Goal: Task Accomplishment & Management: Manage account settings

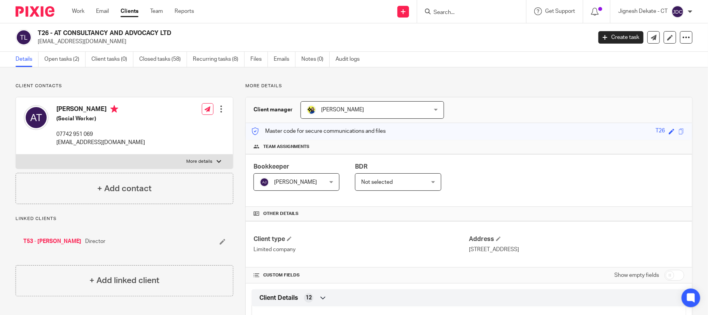
drag, startPoint x: 57, startPoint y: 109, endPoint x: 93, endPoint y: 107, distance: 35.8
click at [93, 107] on h4 "[PERSON_NAME]" at bounding box center [100, 110] width 89 height 10
copy h4 "Angele Taku"
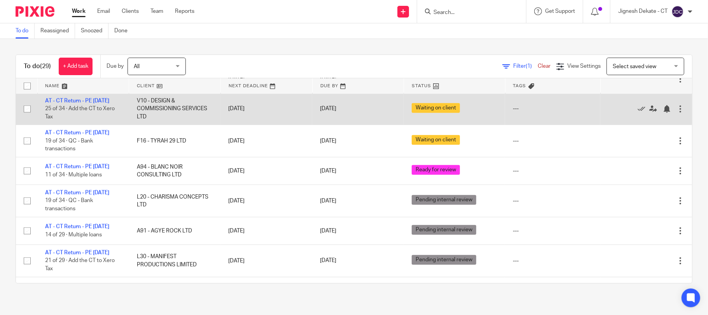
scroll to position [283, 0]
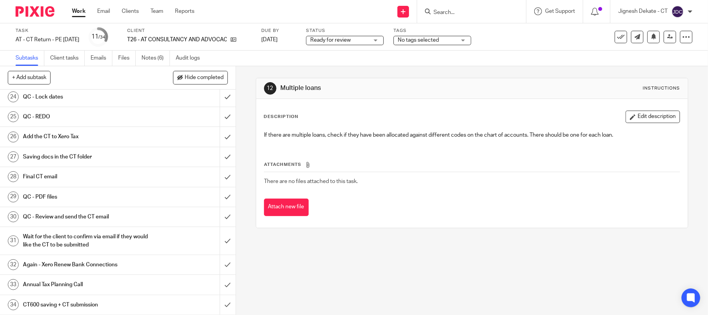
scroll to position [498, 0]
click at [49, 174] on h1 "Final CT email" at bounding box center [86, 177] width 126 height 12
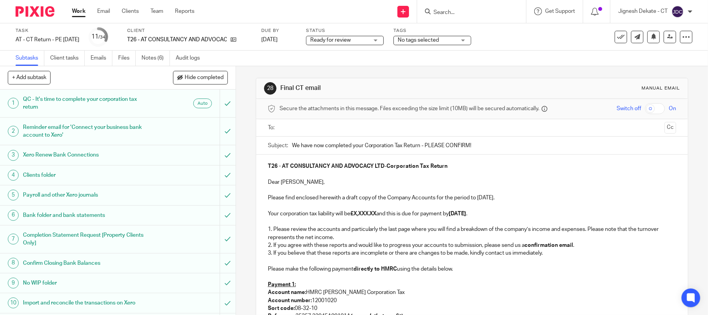
scroll to position [103, 0]
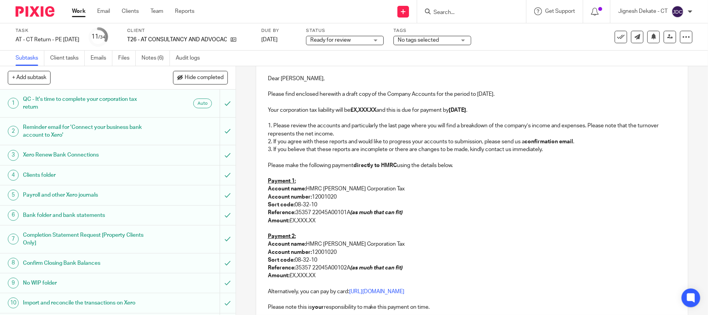
click at [348, 213] on p "Reference: 35357 22045A00101A (as much that can fit)" at bounding box center [472, 212] width 409 height 8
click at [281, 224] on p "Amount: £X,XXX.XX" at bounding box center [472, 221] width 409 height 8
click at [277, 231] on p at bounding box center [472, 228] width 409 height 8
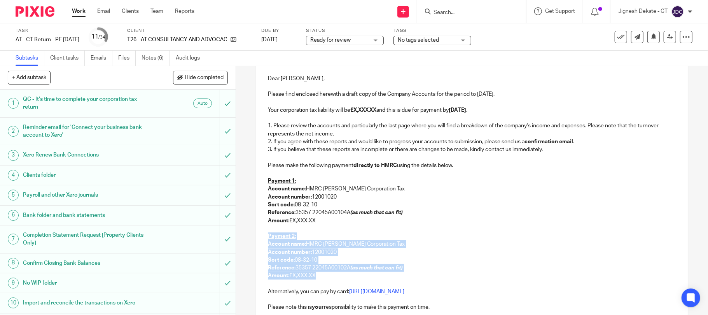
click at [320, 279] on p "Amount: £X,XXX.XX" at bounding box center [472, 275] width 409 height 8
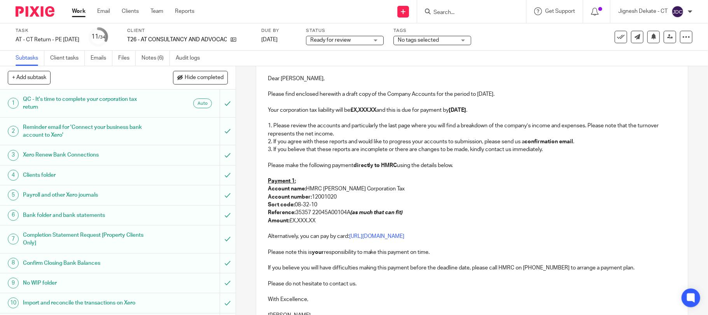
click at [294, 180] on p "Payment 1:" at bounding box center [472, 181] width 409 height 8
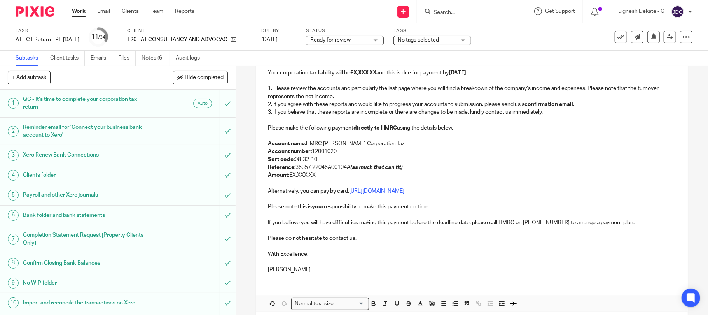
scroll to position [177, 0]
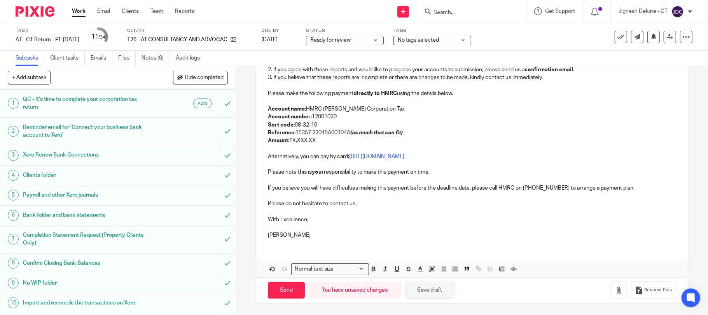
click at [416, 285] on button "Save draft" at bounding box center [430, 290] width 49 height 17
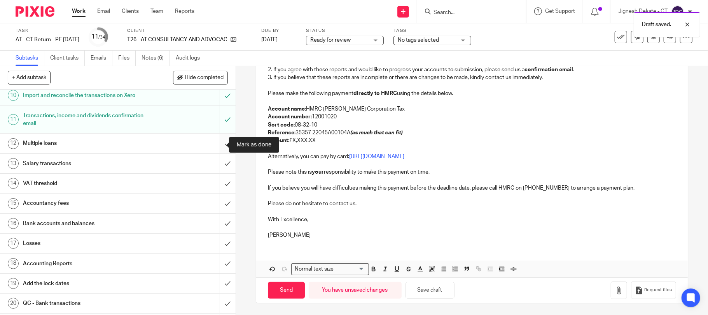
click at [217, 145] on input "submit" at bounding box center [118, 142] width 236 height 19
click at [218, 163] on input "submit" at bounding box center [118, 163] width 236 height 19
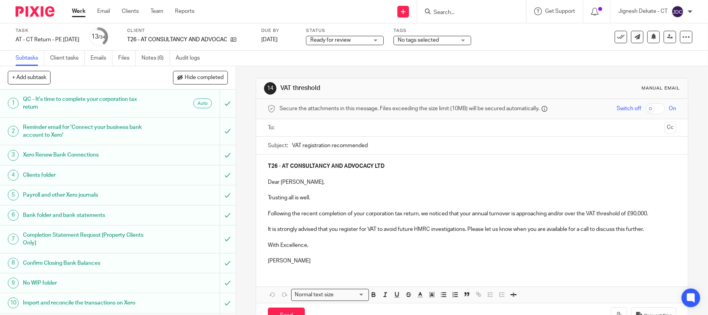
scroll to position [207, 0]
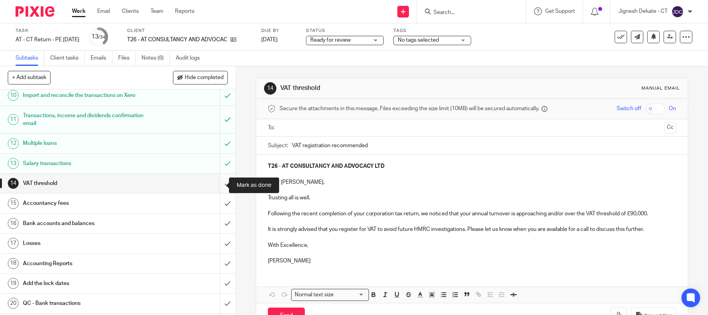
click at [215, 182] on input "submit" at bounding box center [118, 182] width 236 height 19
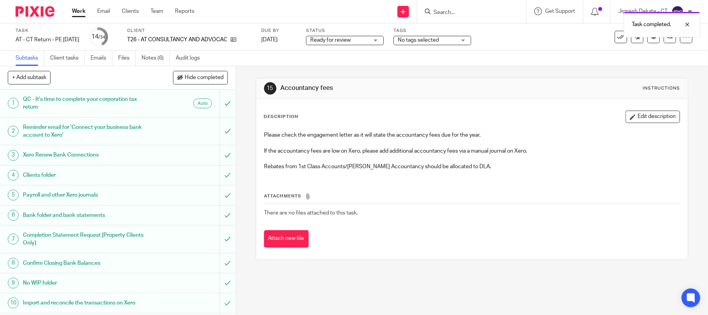
scroll to position [207, 0]
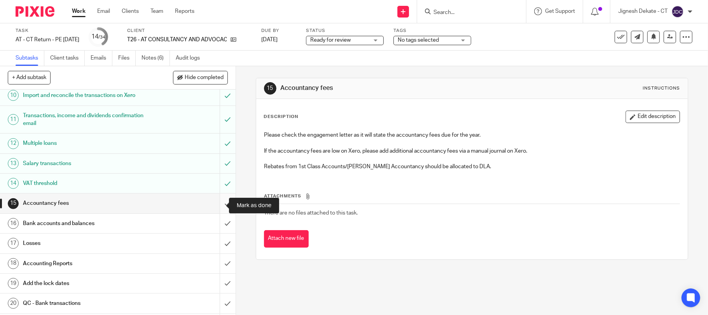
click at [213, 205] on input "submit" at bounding box center [118, 202] width 236 height 19
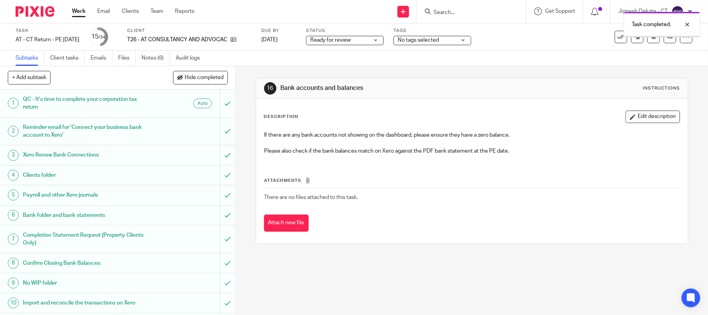
scroll to position [207, 0]
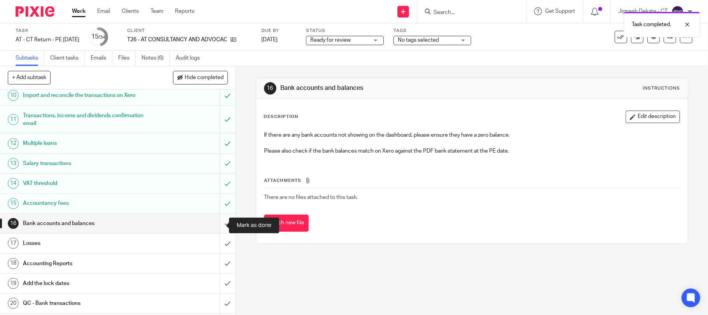
click at [219, 221] on input "submit" at bounding box center [118, 222] width 236 height 19
click at [216, 243] on input "submit" at bounding box center [118, 242] width 236 height 19
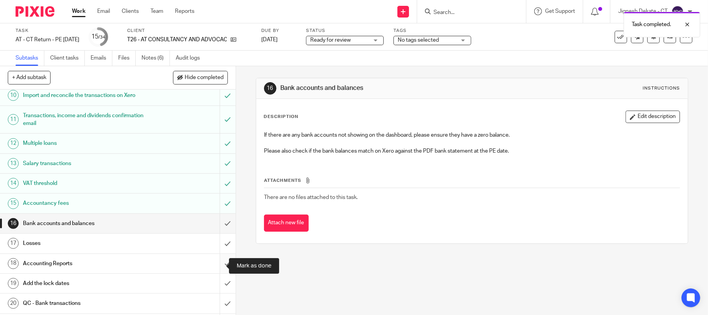
click at [215, 265] on input "submit" at bounding box center [118, 263] width 236 height 19
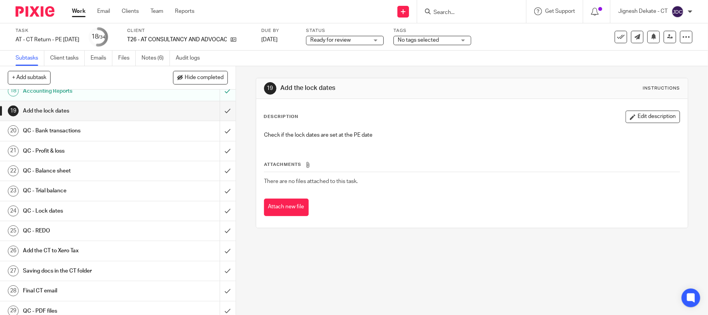
scroll to position [363, 0]
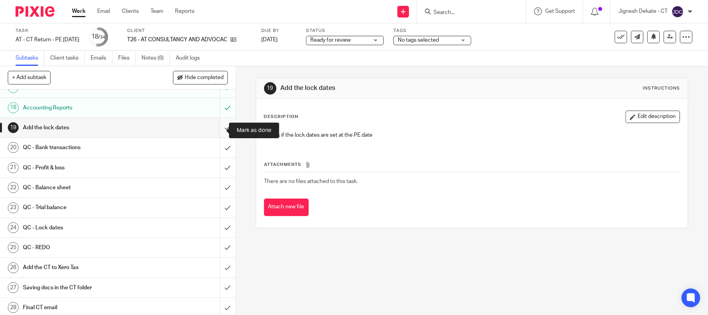
click at [215, 130] on input "submit" at bounding box center [118, 127] width 236 height 19
click at [218, 149] on input "submit" at bounding box center [118, 147] width 236 height 19
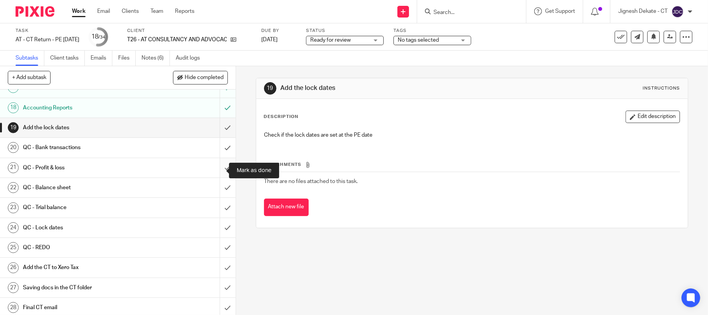
click at [218, 165] on input "submit" at bounding box center [118, 167] width 236 height 19
click at [215, 189] on input "submit" at bounding box center [118, 187] width 236 height 19
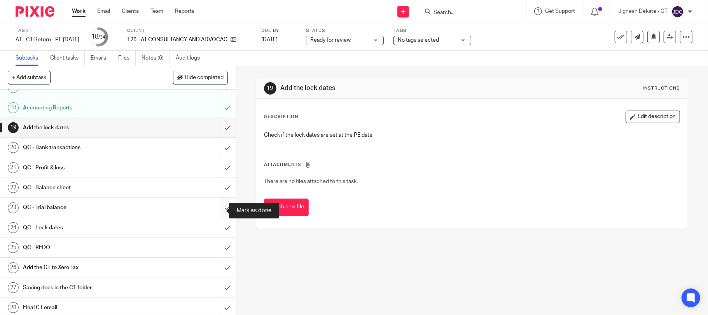
click at [220, 212] on input "submit" at bounding box center [118, 207] width 236 height 19
click at [215, 227] on input "submit" at bounding box center [118, 227] width 236 height 19
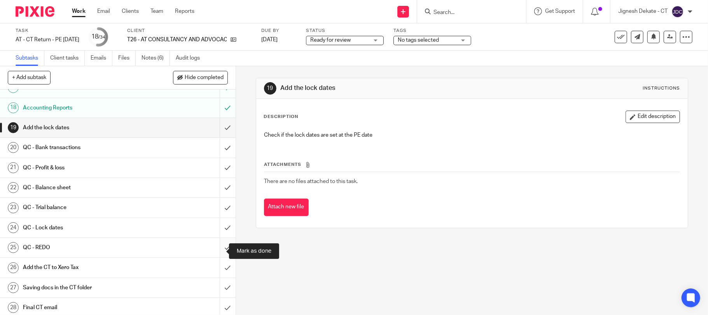
click at [215, 250] on input "submit" at bounding box center [118, 247] width 236 height 19
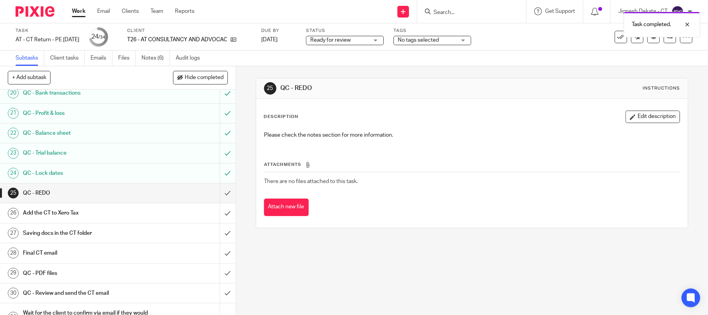
scroll to position [498, 0]
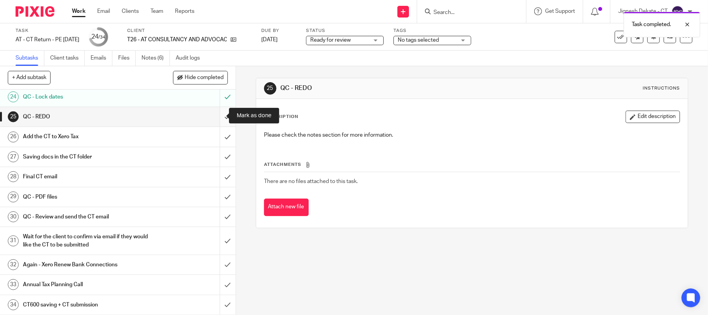
click at [215, 113] on input "submit" at bounding box center [118, 116] width 236 height 19
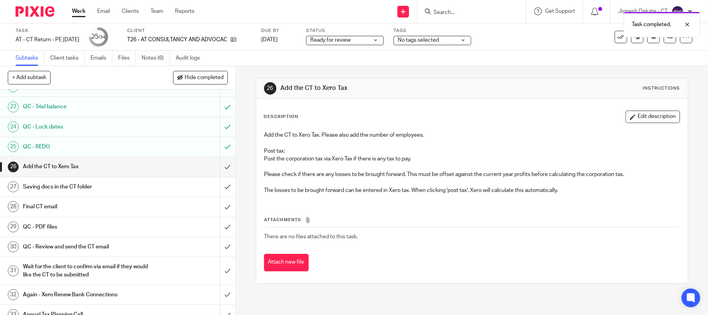
scroll to position [467, 0]
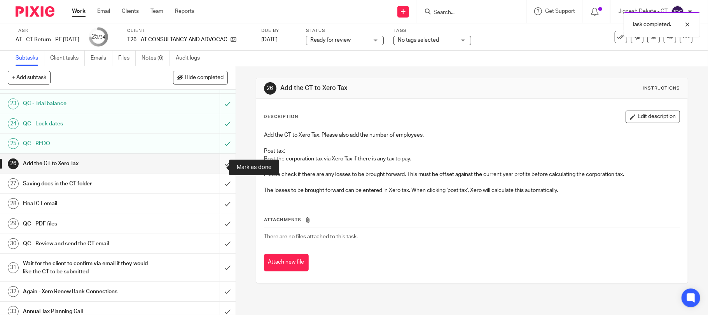
click at [218, 169] on input "submit" at bounding box center [118, 163] width 236 height 19
click at [220, 185] on input "submit" at bounding box center [118, 183] width 236 height 19
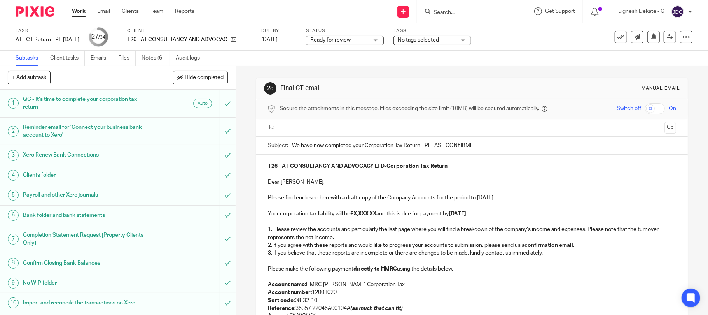
click at [308, 131] on input "text" at bounding box center [472, 127] width 380 height 9
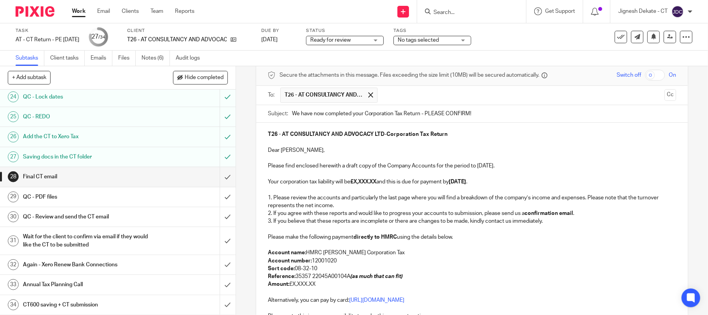
scroll to position [52, 0]
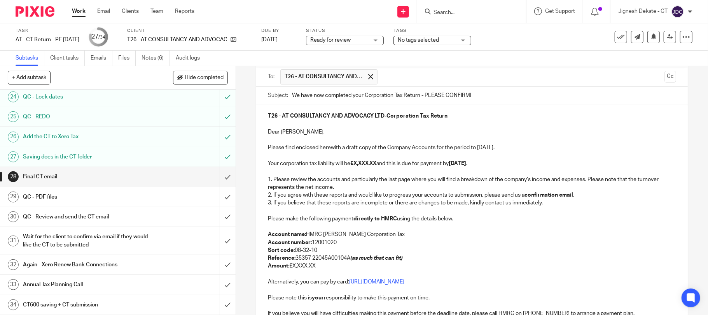
click at [377, 165] on strong "£X,XXX.XX" at bounding box center [363, 163] width 26 height 5
click at [386, 221] on strong "directly to HMRC" at bounding box center [375, 218] width 44 height 5
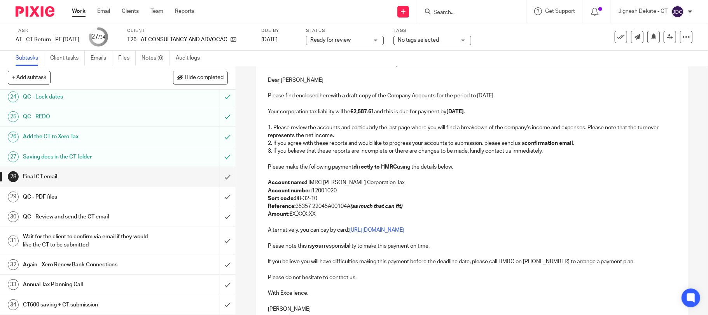
click at [318, 216] on p "Amount: £X,XXX.XX" at bounding box center [472, 214] width 409 height 8
click at [325, 199] on p "Sort code: 08-32-10" at bounding box center [472, 198] width 409 height 8
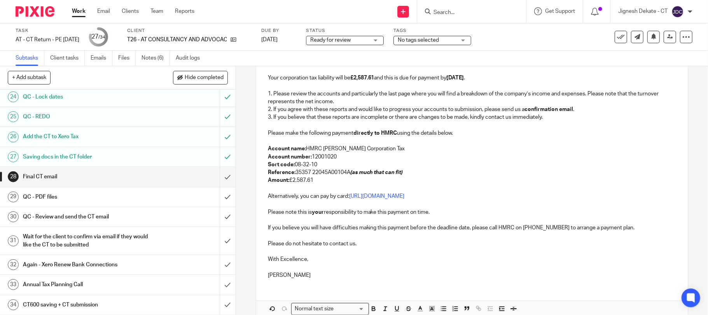
scroll to position [156, 0]
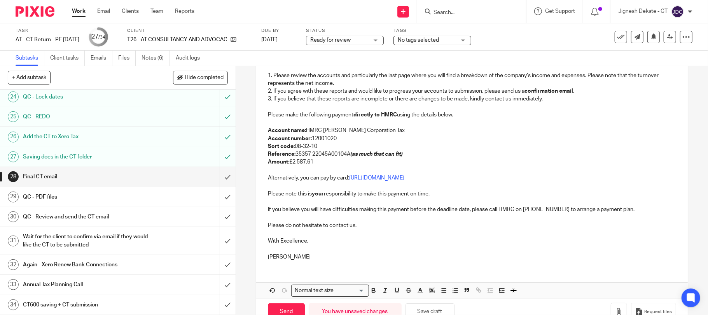
click at [317, 162] on p "Amount: £2,587.61" at bounding box center [472, 162] width 409 height 8
click at [313, 258] on p "Bobo Lee" at bounding box center [472, 257] width 409 height 8
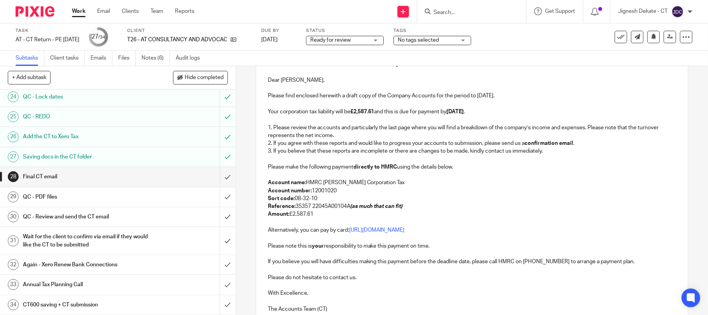
click at [332, 215] on p "Amount: £2,587.61" at bounding box center [472, 214] width 409 height 8
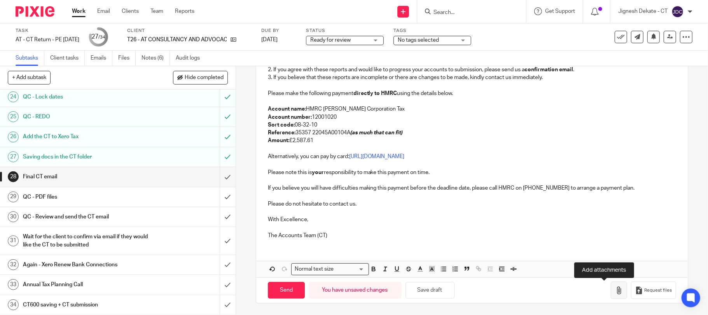
click at [615, 290] on icon "button" at bounding box center [619, 290] width 8 height 8
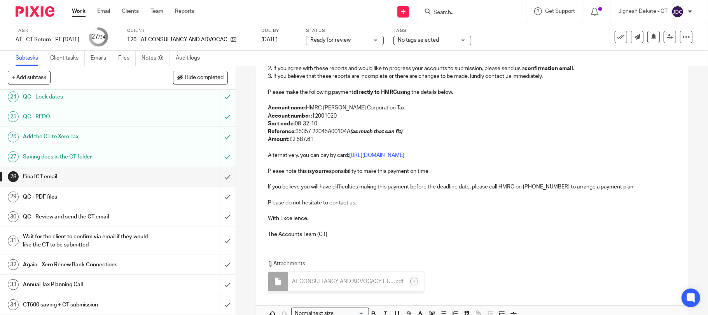
click at [367, 239] on div "T26 - AT CONSULTANCY AND ADVOCACY LTD - Corporation Tax Return Dear Angele, Ple…" at bounding box center [472, 111] width 432 height 266
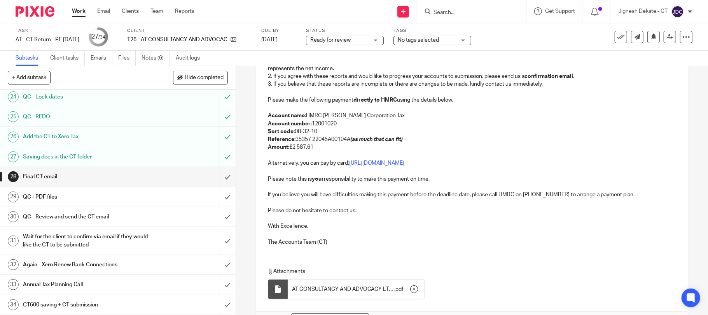
scroll to position [222, 0]
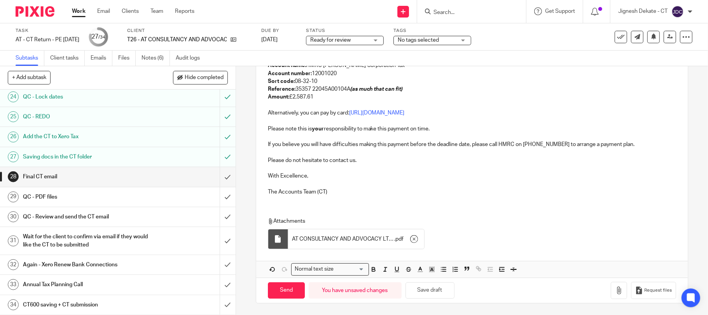
click at [347, 190] on p "The Accounts Team (CT)" at bounding box center [472, 192] width 409 height 8
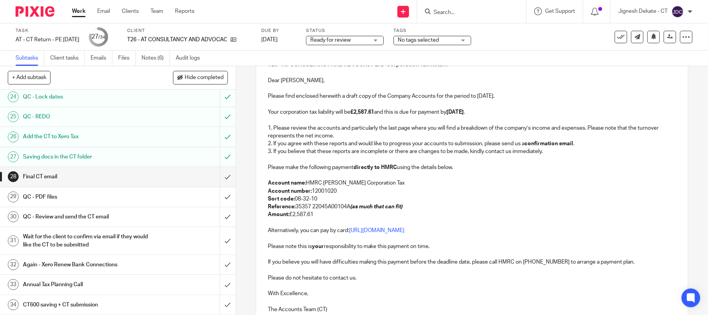
scroll to position [103, 0]
click at [479, 96] on p "Please find enclosed herewith a draft copy of the Company Accounts for the peri…" at bounding box center [472, 96] width 409 height 8
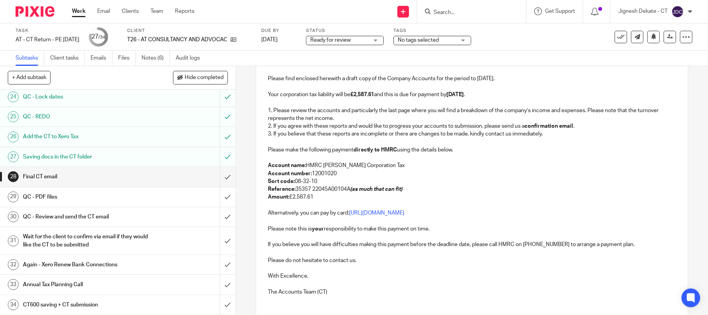
scroll to position [222, 0]
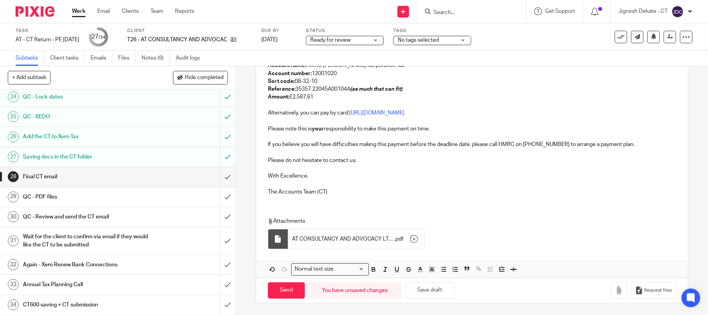
click at [359, 199] on div "T26 - AT CONSULTANCY AND ADVOCACY LTD - Corporation Tax Return Dear Angele, Ple…" at bounding box center [472, 68] width 432 height 266
drag, startPoint x: 276, startPoint y: 294, endPoint x: 388, endPoint y: 194, distance: 149.8
click at [388, 194] on form "Secure the attachments in this message. Files exceeding the size limit (10MB) w…" at bounding box center [472, 90] width 432 height 424
click at [282, 291] on input "Send" at bounding box center [286, 290] width 37 height 17
type input "Sent"
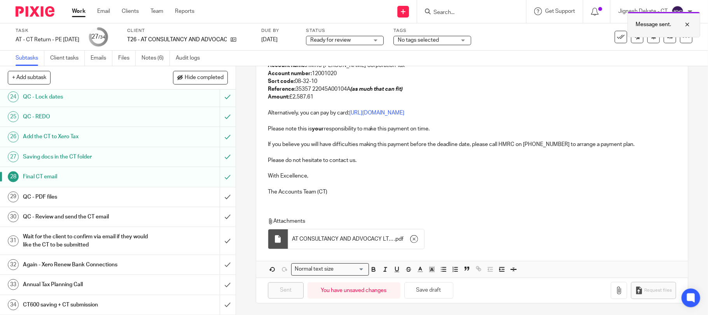
click at [688, 24] on div at bounding box center [681, 24] width 21 height 9
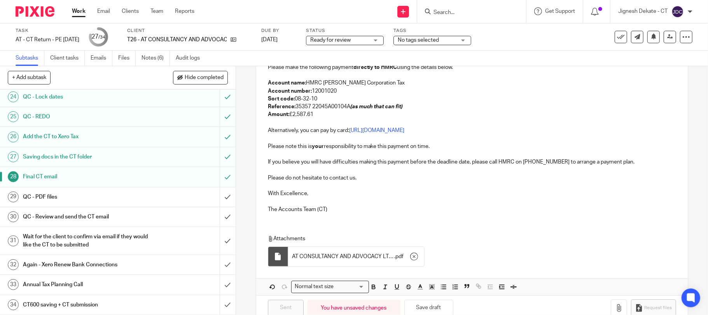
scroll to position [207, 0]
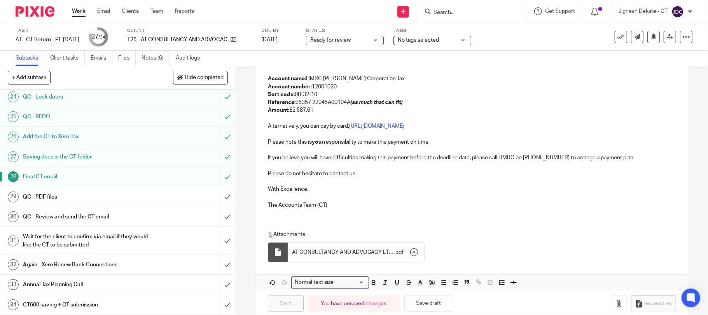
click at [325, 43] on span "Ready for review" at bounding box center [339, 40] width 58 height 8
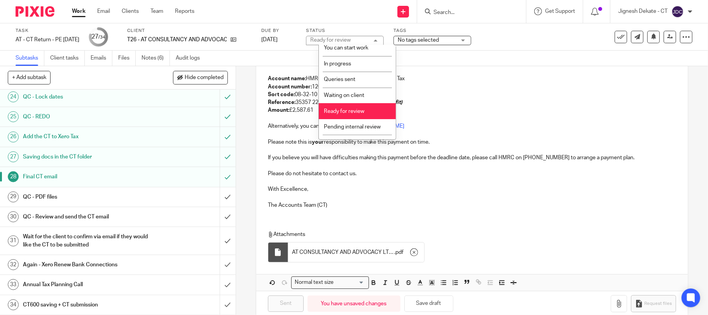
scroll to position [32, 0]
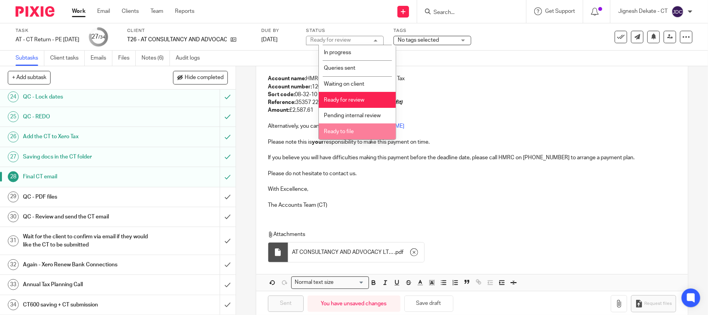
click at [343, 129] on span "Ready to file" at bounding box center [339, 131] width 30 height 5
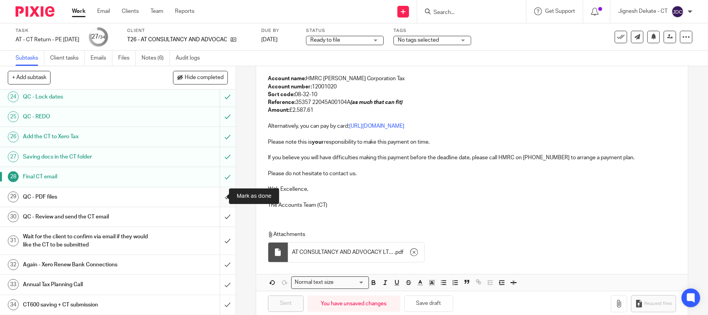
click at [215, 194] on input "submit" at bounding box center [118, 196] width 236 height 19
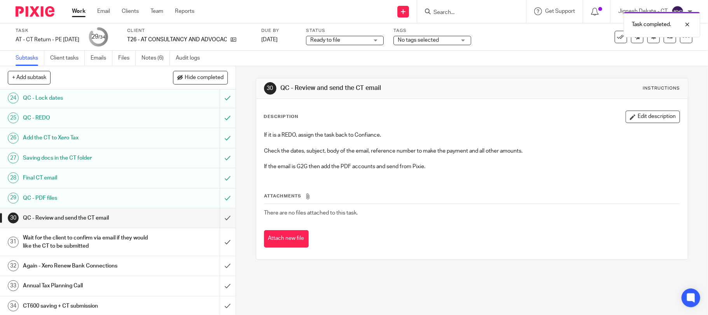
scroll to position [498, 0]
click at [216, 215] on input "submit" at bounding box center [118, 216] width 236 height 19
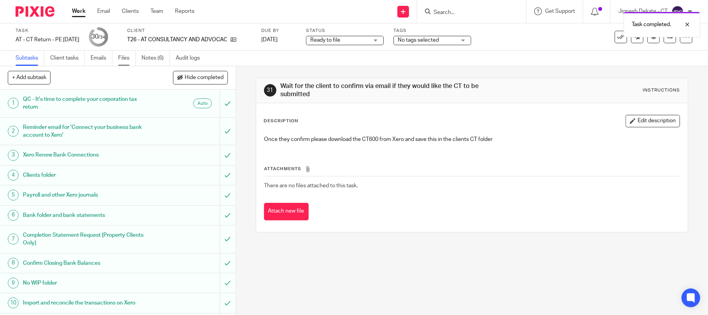
click at [129, 58] on link "Files" at bounding box center [126, 58] width 17 height 15
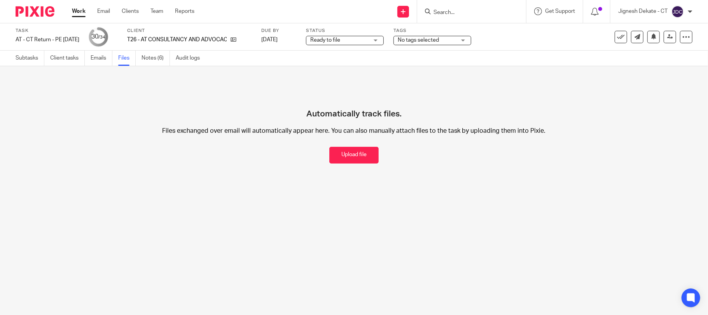
drag, startPoint x: 324, startPoint y: 151, endPoint x: 400, endPoint y: 157, distance: 76.1
click at [329, 152] on button "Upload file" at bounding box center [353, 155] width 49 height 17
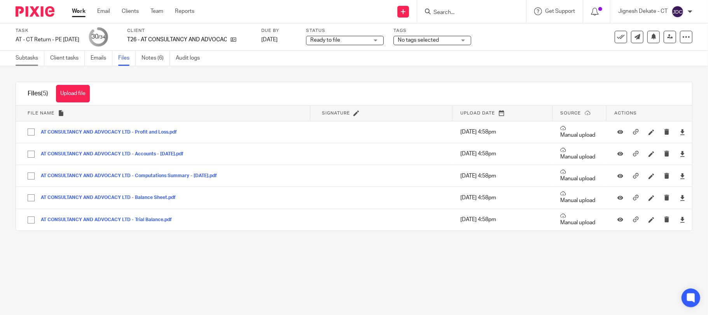
click at [27, 61] on link "Subtasks" at bounding box center [30, 58] width 29 height 15
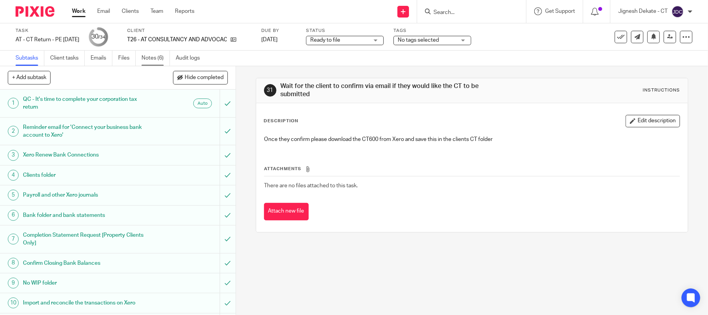
click at [147, 58] on link "Notes (6)" at bounding box center [156, 58] width 28 height 15
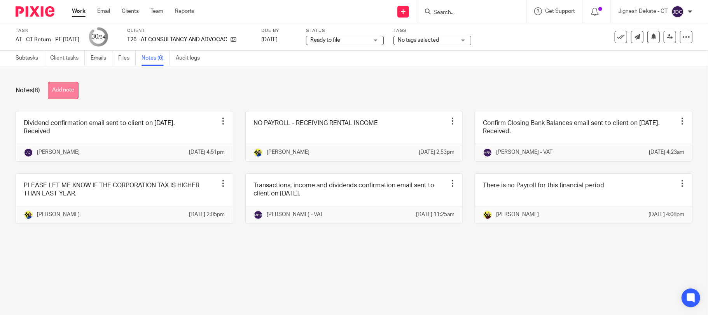
click at [66, 89] on button "Add note" at bounding box center [63, 90] width 31 height 17
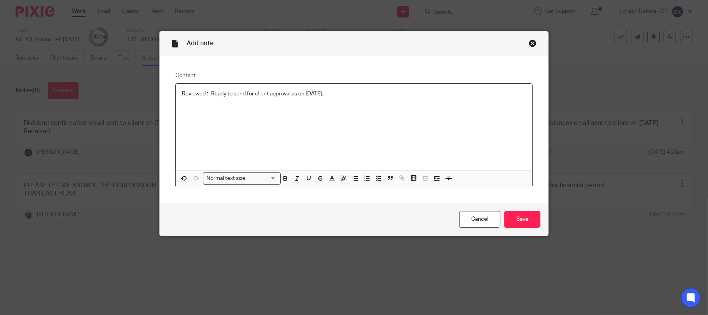
click at [519, 229] on div "Cancel Save" at bounding box center [354, 219] width 389 height 33
click at [516, 215] on input "Save" at bounding box center [522, 219] width 36 height 17
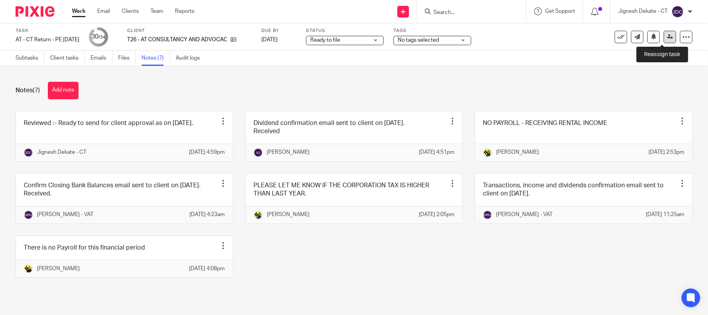
click at [667, 35] on icon at bounding box center [670, 37] width 6 height 6
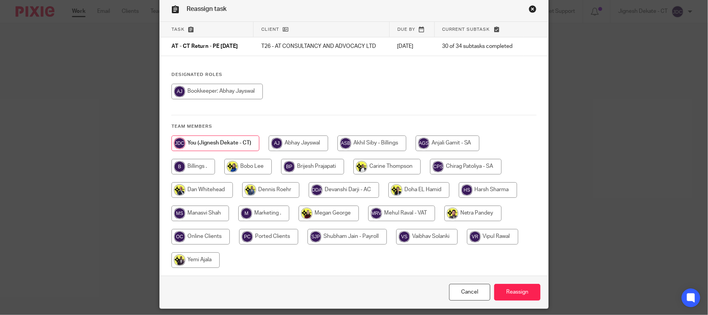
scroll to position [52, 0]
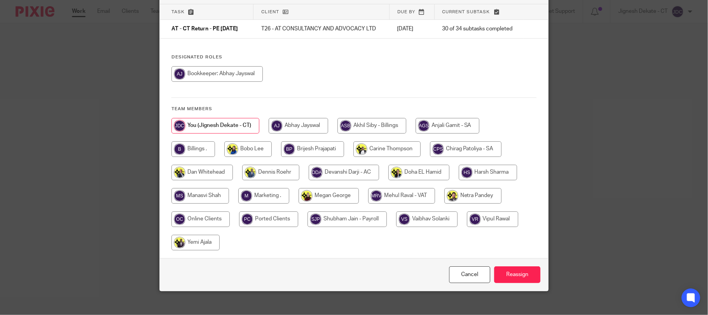
click at [194, 149] on input "radio" at bounding box center [193, 149] width 44 height 16
radio input "true"
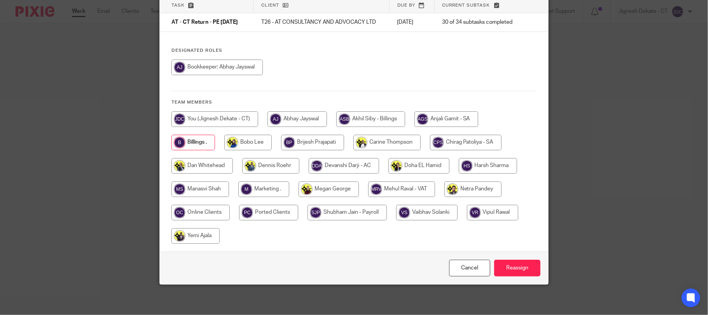
scroll to position [60, 0]
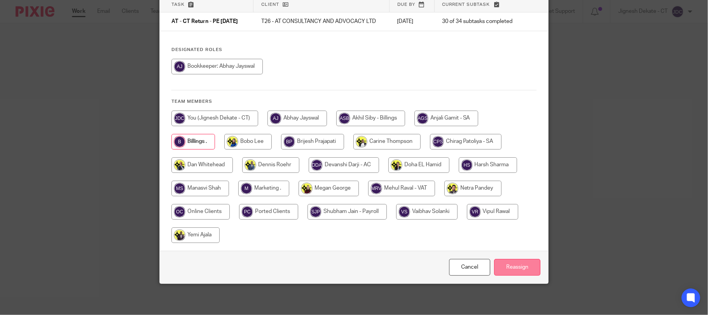
click at [507, 266] on input "Reassign" at bounding box center [517, 267] width 46 height 17
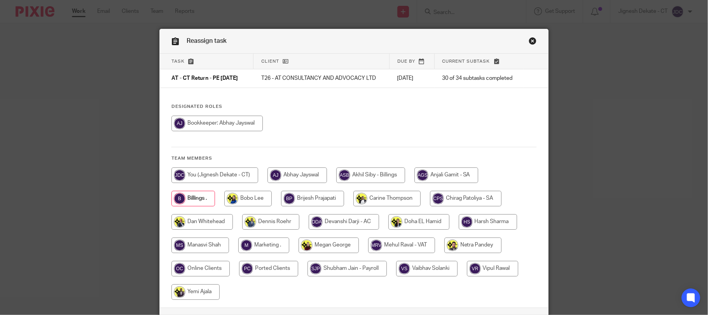
scroll to position [0, 0]
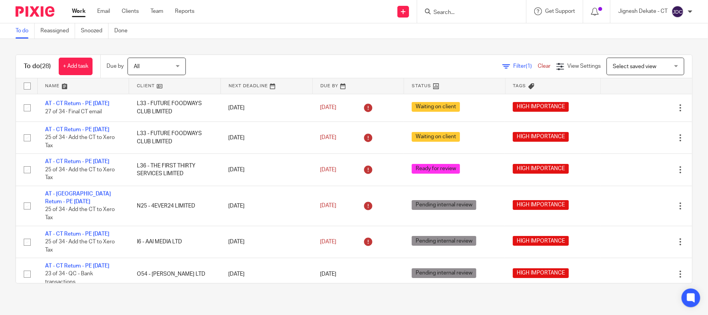
click at [19, 34] on link "To do" at bounding box center [25, 30] width 19 height 15
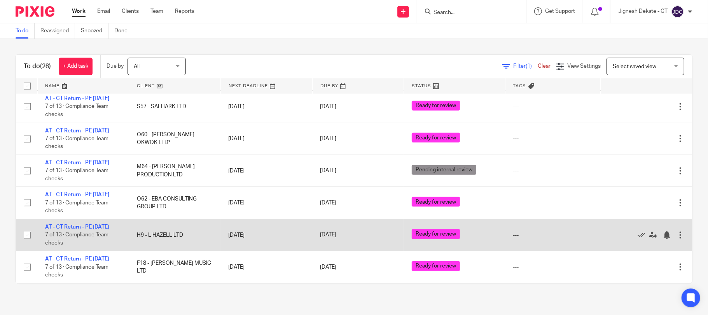
scroll to position [873, 0]
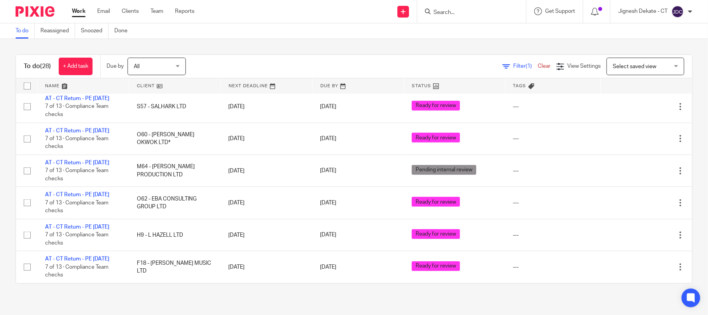
click at [445, 14] on input "Search" at bounding box center [468, 12] width 70 height 7
type input "O16"
drag, startPoint x: 467, startPoint y: 8, endPoint x: 453, endPoint y: 9, distance: 13.2
click at [453, 9] on form "O16" at bounding box center [474, 12] width 83 height 10
drag, startPoint x: 461, startPoint y: 14, endPoint x: 395, endPoint y: 9, distance: 65.9
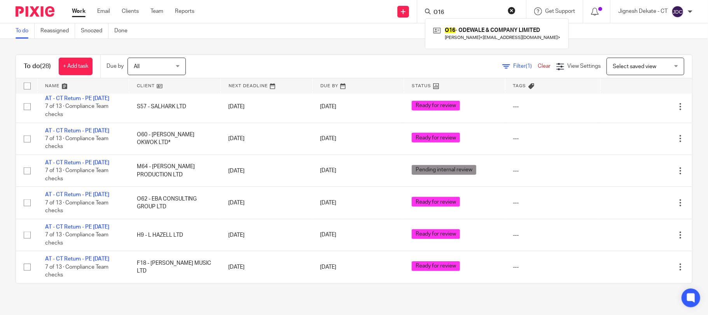
click at [396, 10] on div "Send new email Create task Add client Request signature O16 O16 - ODEWALE & COM…" at bounding box center [457, 11] width 502 height 23
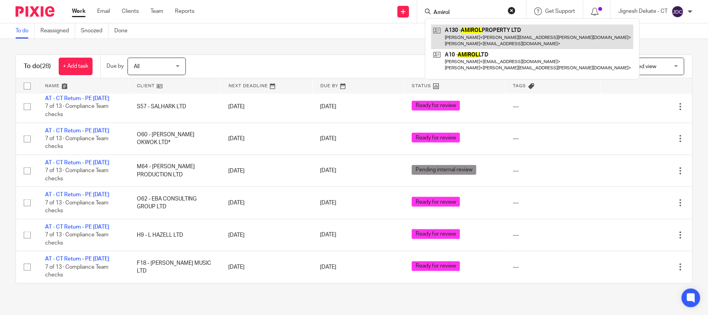
type input "Amirol"
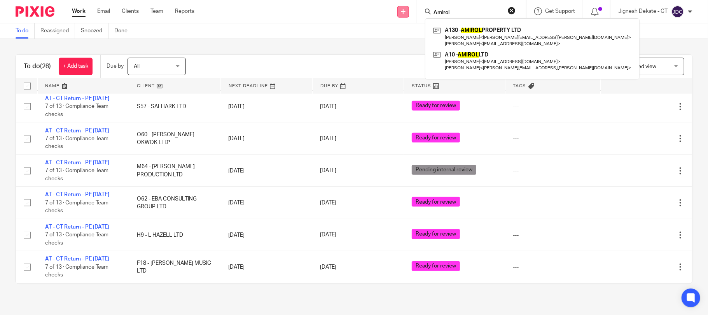
drag, startPoint x: 452, startPoint y: 14, endPoint x: 399, endPoint y: 10, distance: 53.4
click at [399, 10] on div "Send new email Create task Add client Request signature Amirol A130 - AMIROL PR…" at bounding box center [457, 11] width 502 height 23
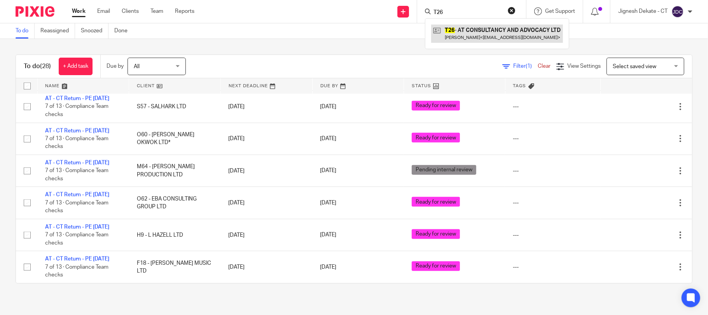
type input "T26"
click at [21, 30] on link "To do" at bounding box center [25, 30] width 19 height 15
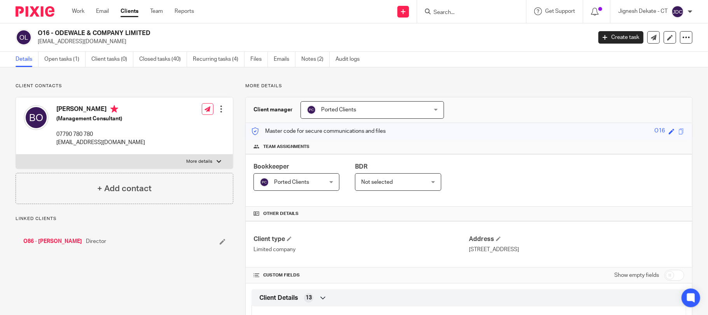
click at [367, 87] on p "More details" at bounding box center [468, 86] width 447 height 6
click at [423, 83] on p "More details" at bounding box center [468, 86] width 447 height 6
click at [406, 86] on p "More details" at bounding box center [468, 86] width 447 height 6
click at [65, 55] on link "Open tasks (1)" at bounding box center [64, 59] width 41 height 15
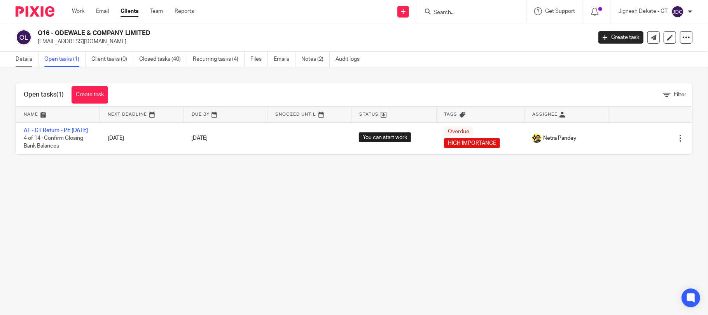
click at [30, 61] on link "Details" at bounding box center [27, 59] width 23 height 15
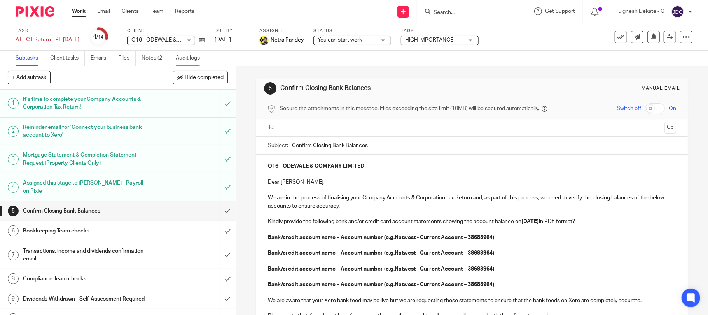
click at [184, 56] on link "Audit logs" at bounding box center [191, 58] width 30 height 15
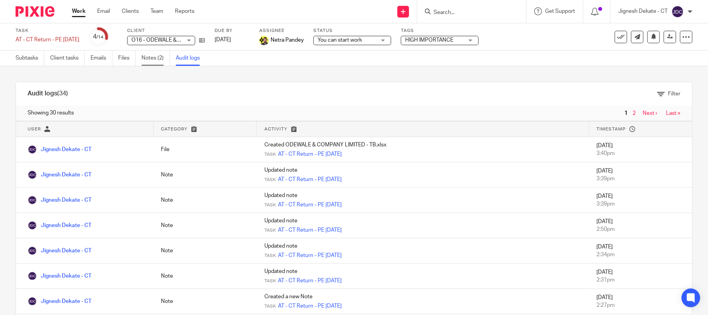
click at [154, 59] on link "Notes (2)" at bounding box center [156, 58] width 28 height 15
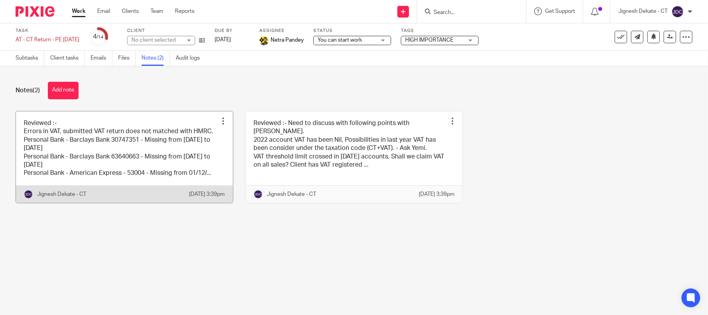
click at [81, 156] on link at bounding box center [124, 156] width 217 height 91
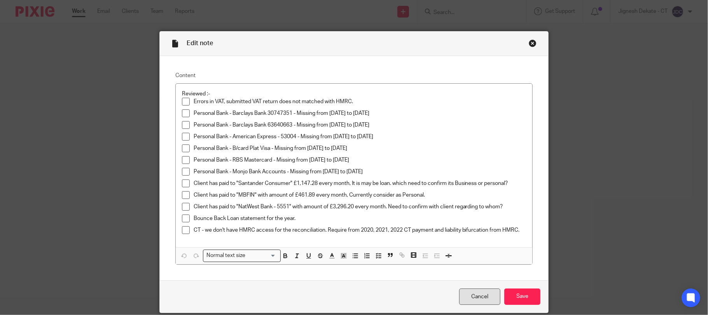
click at [475, 296] on link "Cancel" at bounding box center [479, 296] width 41 height 17
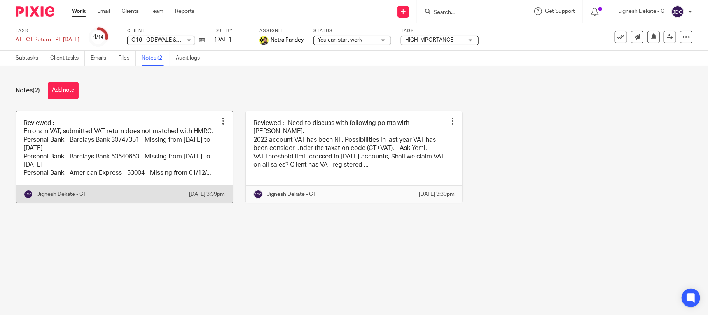
click at [136, 151] on link at bounding box center [124, 156] width 217 height 91
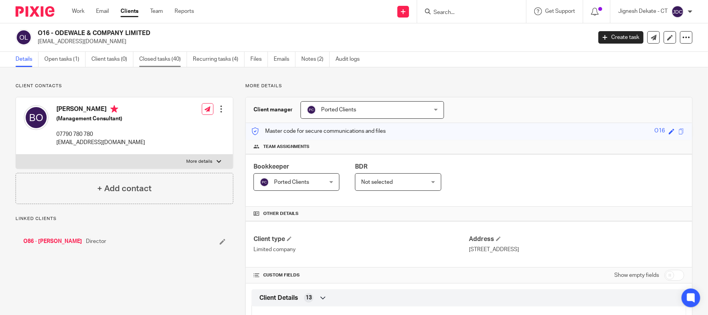
click at [164, 56] on link "Closed tasks (40)" at bounding box center [163, 59] width 48 height 15
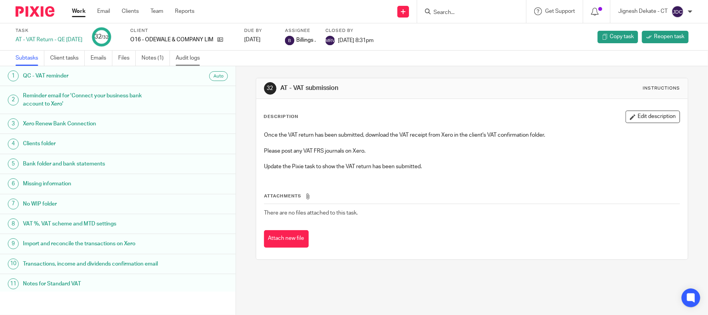
click at [193, 59] on link "Audit logs" at bounding box center [191, 58] width 30 height 15
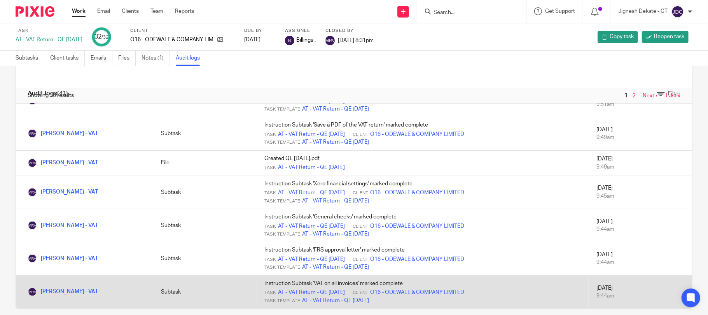
scroll to position [27, 0]
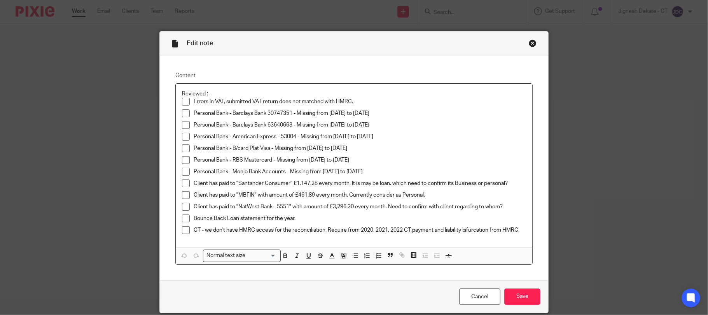
click at [397, 125] on p "Personal Bank - Barclays Bank 63640663 - Missing from 01/12/2022 to 10/03/2023" at bounding box center [360, 125] width 333 height 8
click at [401, 135] on p "Personal Bank - American Express - 53004 - Missing from 01/12/2022 to 30/11/2023" at bounding box center [360, 137] width 333 height 8
click at [386, 166] on div "Personal Bank - RBS Mastercard - Missing from 01/12/2022 to 30/11/2023" at bounding box center [360, 162] width 333 height 12
click at [393, 175] on p "Personal Bank - Monjo Bank Accounts - Missing from 01/12/2022 to 30/11/2023" at bounding box center [360, 172] width 333 height 8
click at [517, 231] on p "CT - we don't have HMRC access for the reconciliation. Require from 2020, 2021,…" at bounding box center [360, 230] width 333 height 8
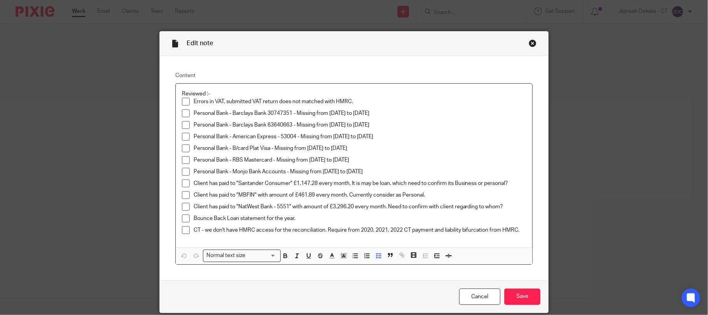
click at [529, 44] on div "Close this dialog window" at bounding box center [533, 43] width 8 height 8
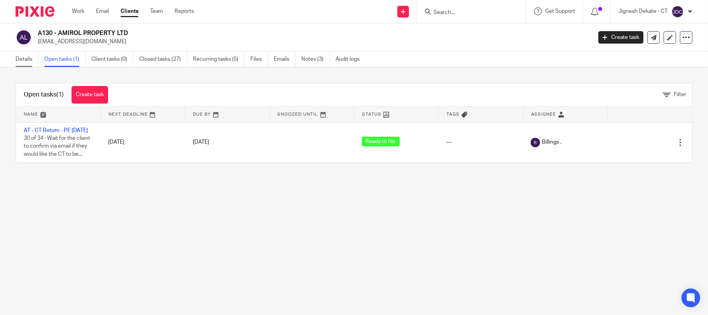
click at [30, 58] on link "Details" at bounding box center [27, 59] width 23 height 15
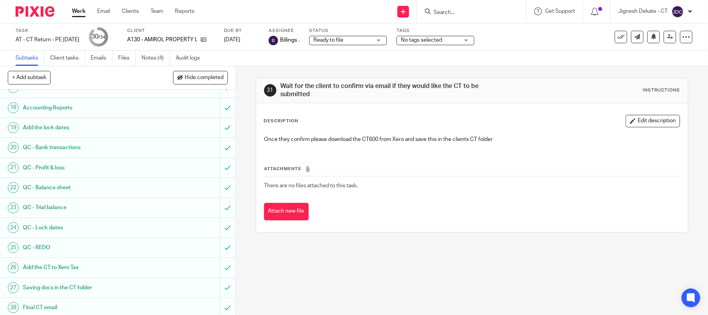
scroll to position [498, 0]
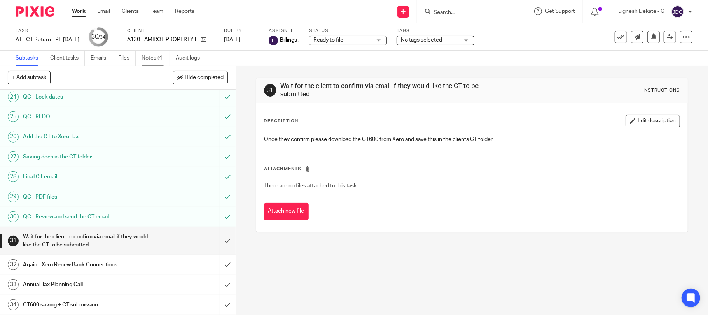
click at [160, 55] on link "Notes (4)" at bounding box center [156, 58] width 28 height 15
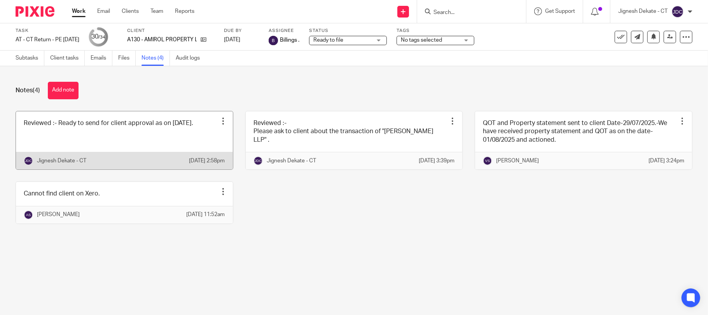
click at [118, 137] on link at bounding box center [124, 140] width 217 height 58
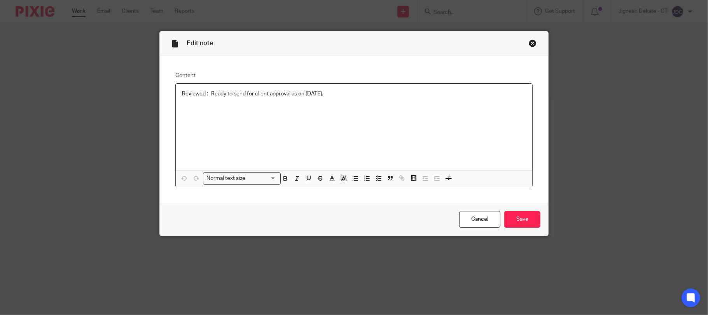
click at [342, 94] on p "Reviewed :- Ready to send for client approval as on 19/08/2025." at bounding box center [354, 94] width 345 height 8
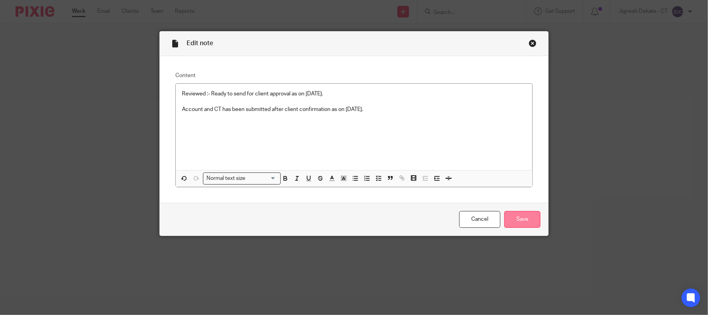
click at [504, 219] on input "Save" at bounding box center [522, 219] width 36 height 17
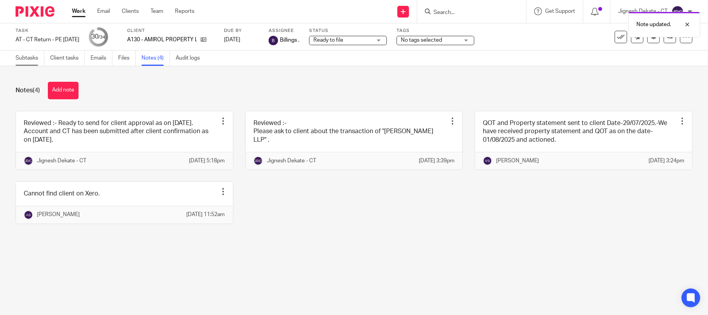
click at [28, 54] on link "Subtasks" at bounding box center [30, 58] width 29 height 15
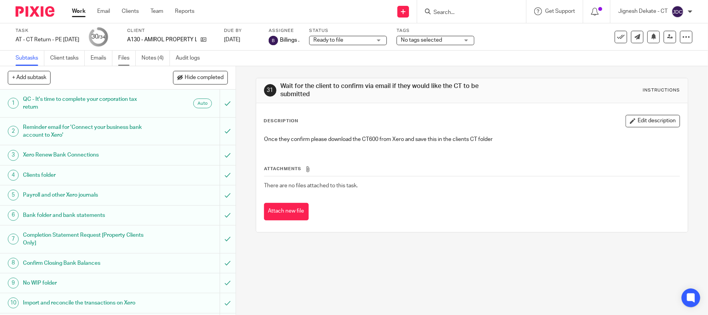
click at [124, 60] on link "Files" at bounding box center [126, 58] width 17 height 15
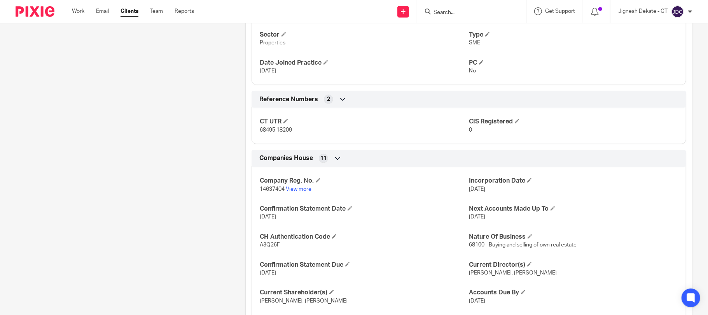
scroll to position [637, 0]
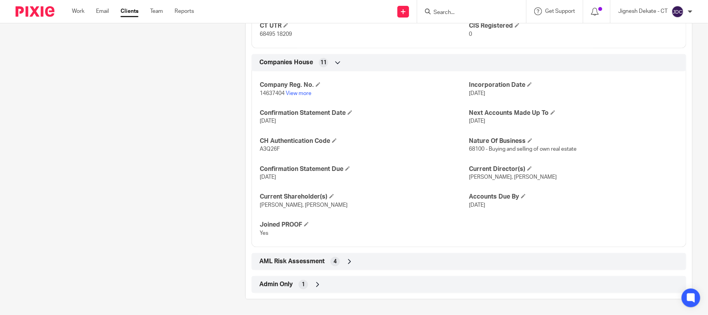
click at [265, 148] on span "A3Q26F" at bounding box center [270, 148] width 20 height 5
copy span "A3Q26F"
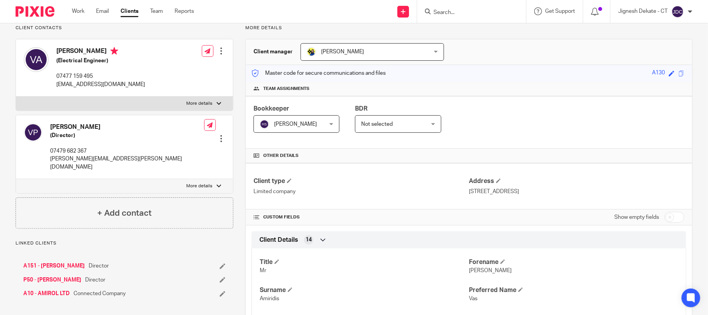
scroll to position [0, 0]
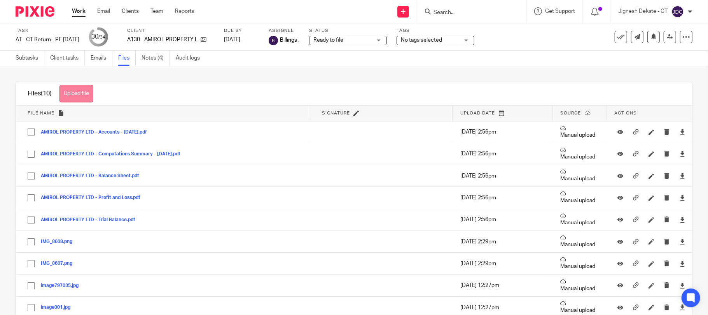
click at [72, 85] on button "Upload file" at bounding box center [76, 93] width 34 height 17
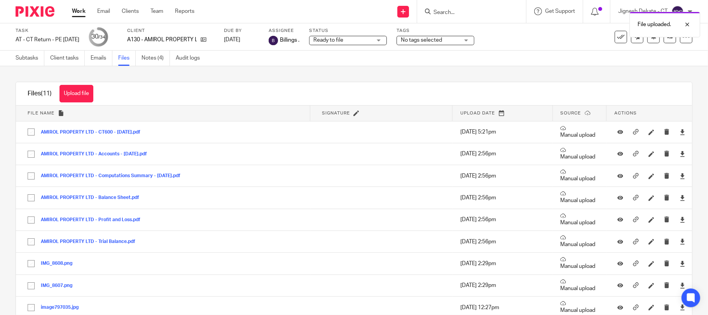
click at [12, 58] on div "Subtasks Client tasks Emails Files Notes (4) Audit logs" at bounding box center [109, 58] width 219 height 15
click at [23, 59] on link "Subtasks" at bounding box center [30, 58] width 29 height 15
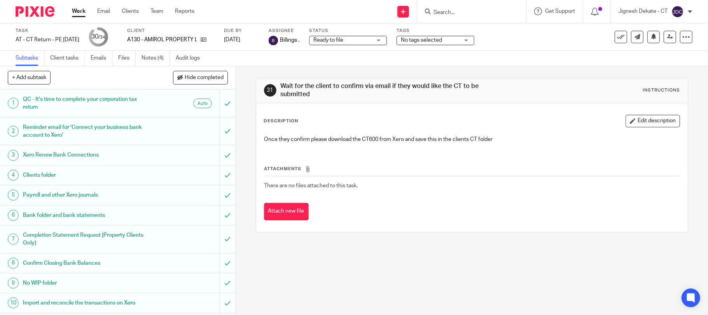
scroll to position [498, 0]
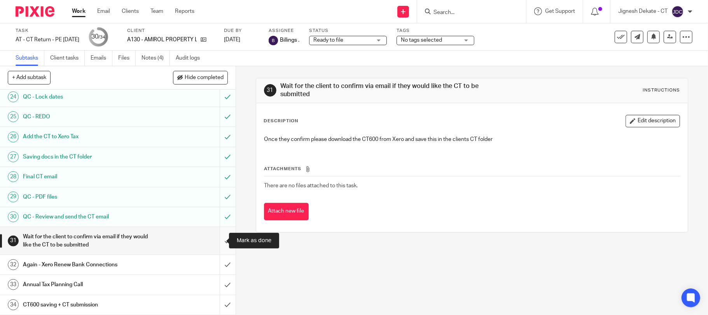
click at [214, 238] on input "submit" at bounding box center [118, 241] width 236 height 28
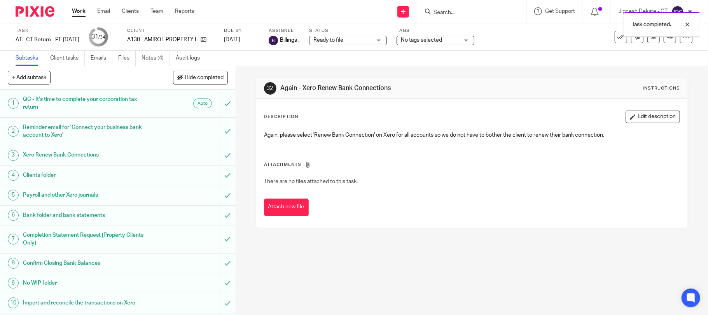
scroll to position [498, 0]
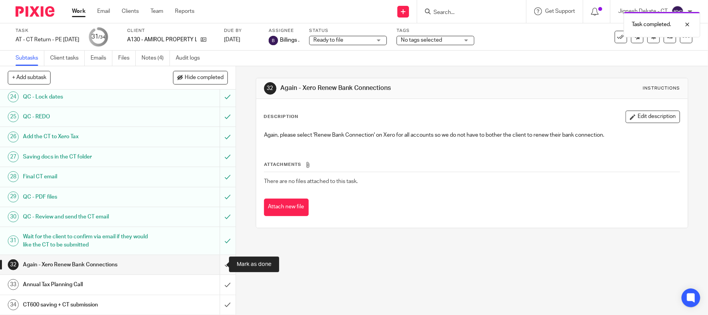
click at [215, 263] on input "submit" at bounding box center [118, 264] width 236 height 19
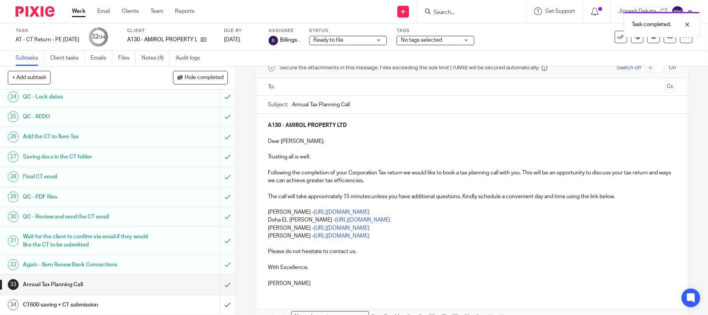
scroll to position [89, 0]
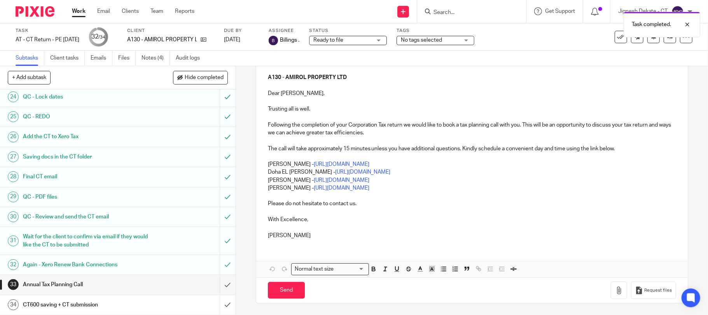
click at [438, 179] on p "[PERSON_NAME] - [URL][DOMAIN_NAME]" at bounding box center [472, 180] width 409 height 8
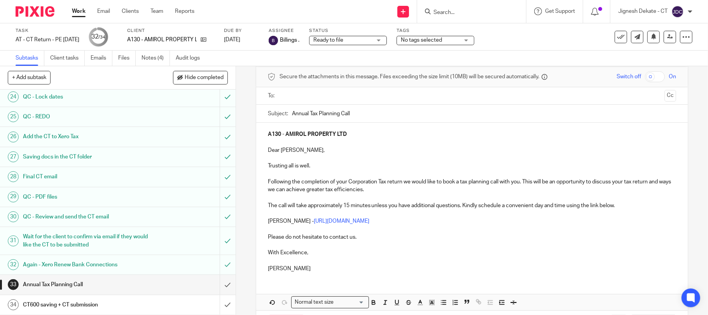
scroll to position [0, 0]
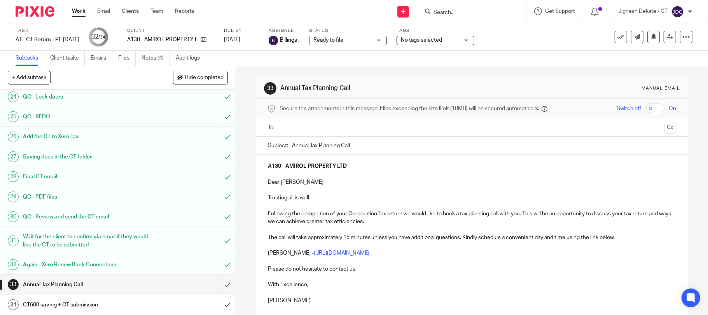
click at [316, 126] on input "text" at bounding box center [472, 127] width 380 height 9
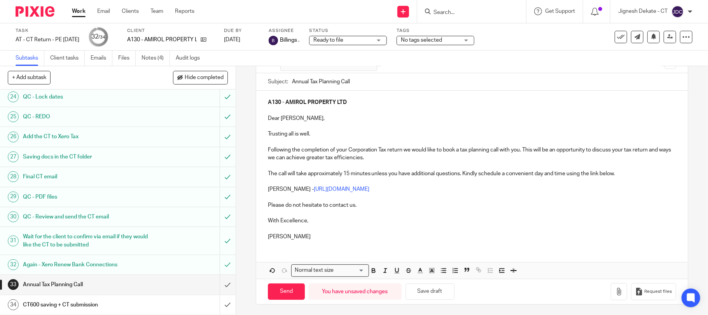
scroll to position [68, 0]
click at [280, 290] on input "Send" at bounding box center [286, 290] width 37 height 17
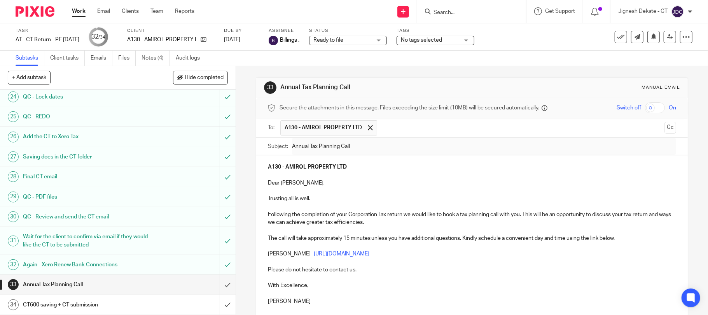
scroll to position [0, 0]
type input "Sent"
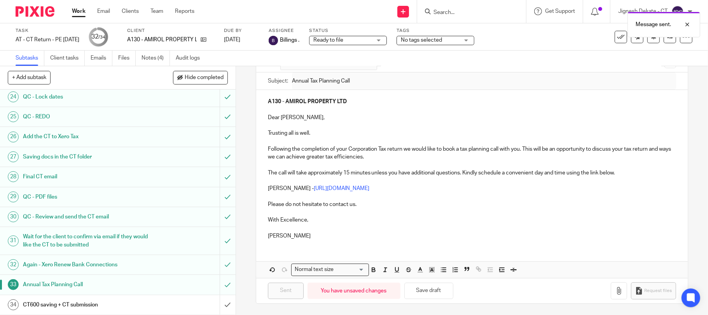
scroll to position [68, 0]
click at [217, 301] on input "submit" at bounding box center [118, 304] width 236 height 19
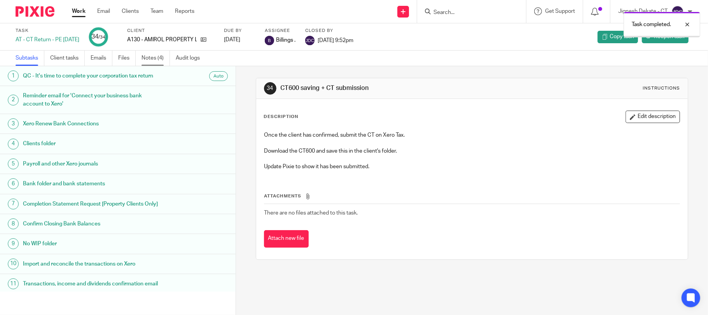
click at [150, 63] on link "Notes (4)" at bounding box center [156, 58] width 28 height 15
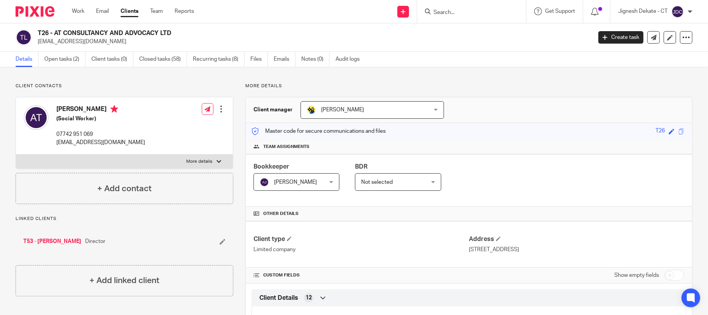
drag, startPoint x: 176, startPoint y: 31, endPoint x: 38, endPoint y: 33, distance: 138.1
click at [38, 33] on h2 "T26 - AT CONSULTANCY AND ADVOCACY LTD" at bounding box center [257, 33] width 439 height 8
copy h2 "T26 - AT CONSULTANCY AND ADVOCACY LTD"
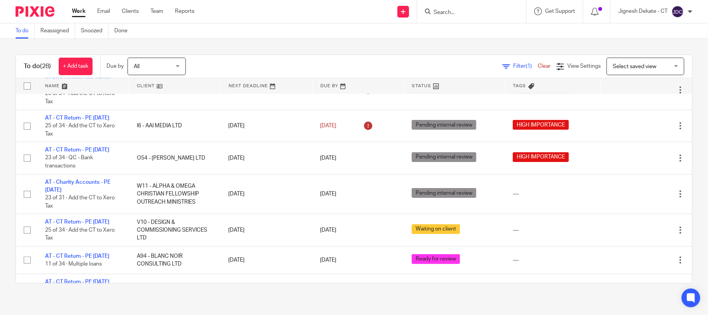
scroll to position [156, 0]
